Goal: Register for event/course

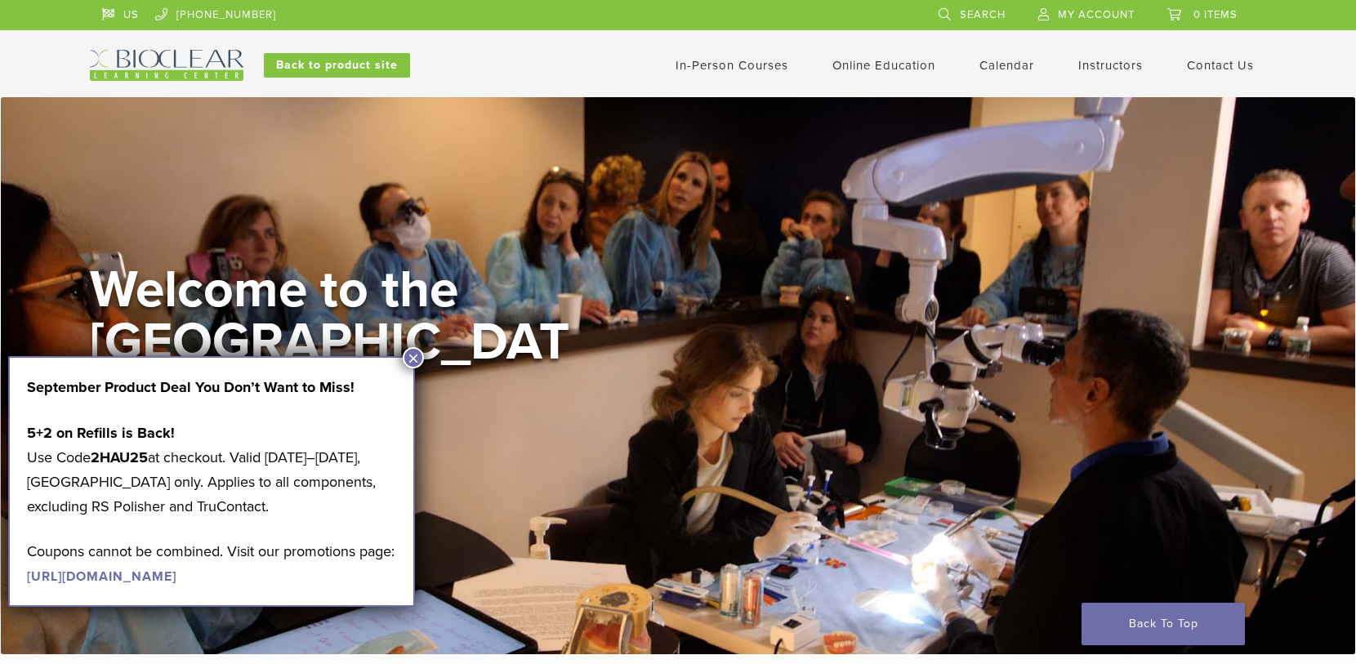
click at [1003, 61] on link "Calendar" at bounding box center [1007, 65] width 55 height 15
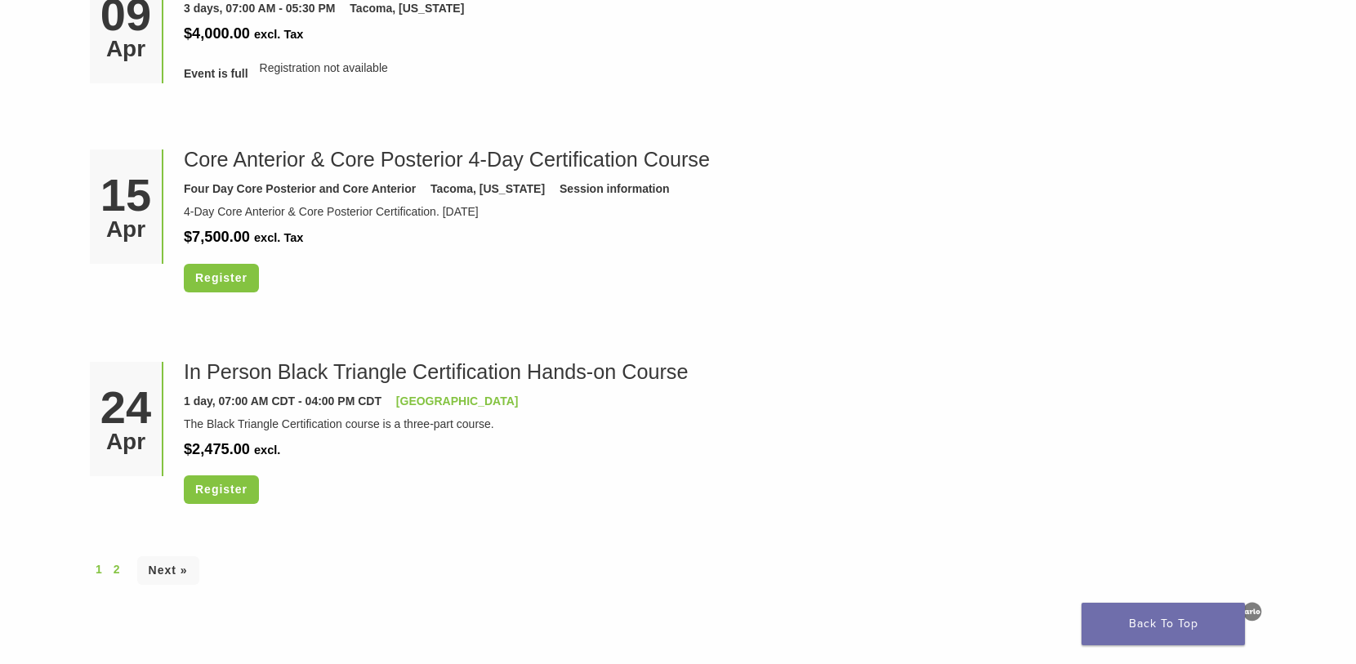
scroll to position [4329, 0]
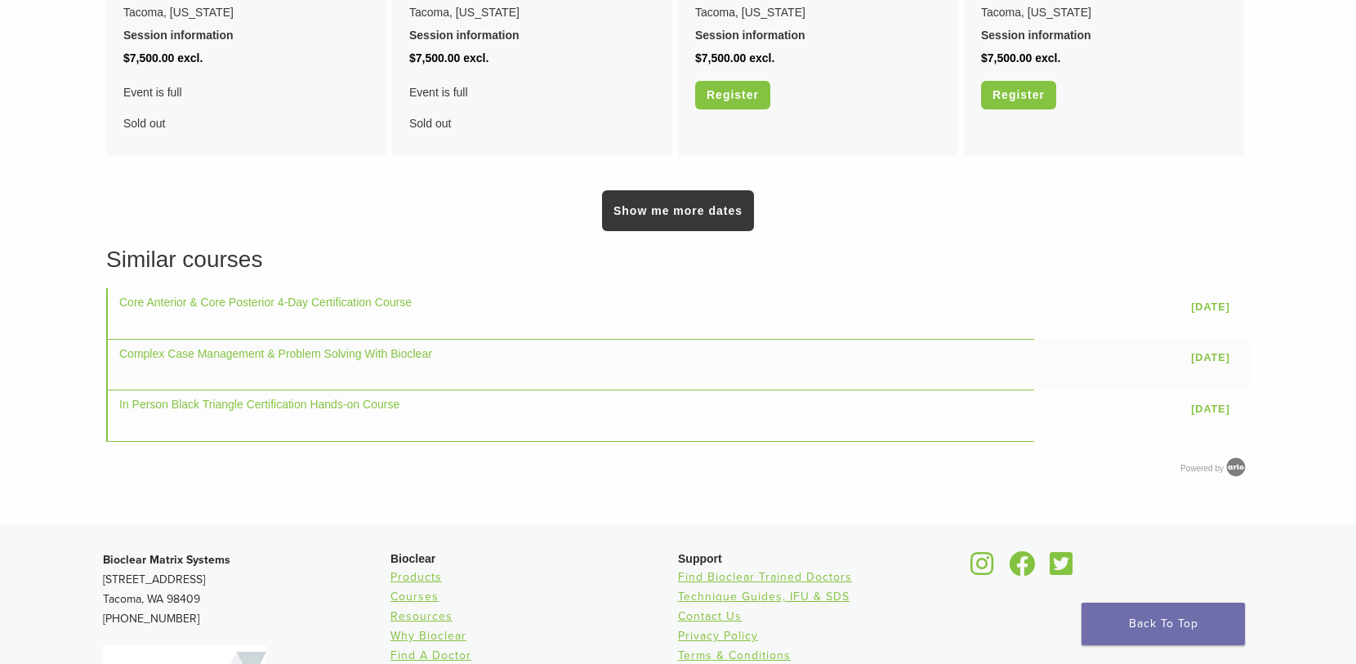
scroll to position [1623, 0]
